Goal: Task Accomplishment & Management: Complete application form

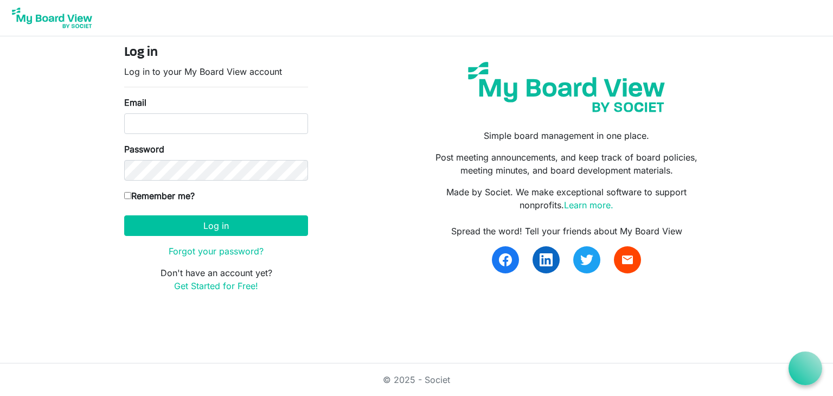
click at [81, 25] on img at bounding box center [52, 17] width 87 height 27
click at [61, 22] on img at bounding box center [52, 17] width 87 height 27
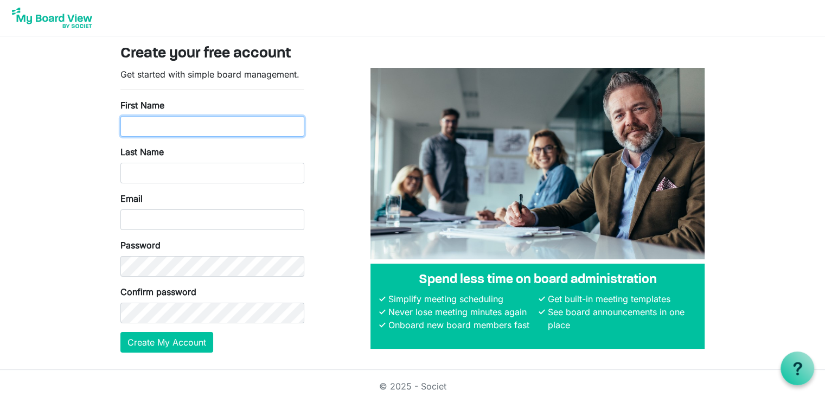
click at [195, 125] on input "First Name" at bounding box center [212, 126] width 184 height 21
